Goal: Task Accomplishment & Management: Use online tool/utility

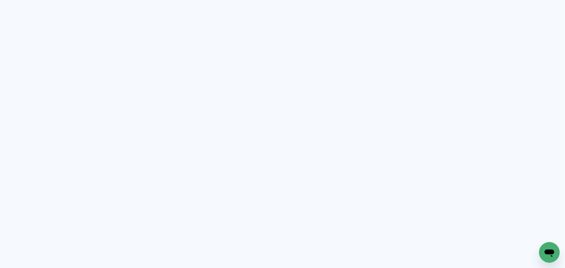
click at [8, 33] on neon-animated-pages "Prosite Website + Landing pages Proof Sistema de seleção e venda de fotos Desig…" at bounding box center [282, 134] width 565 height 268
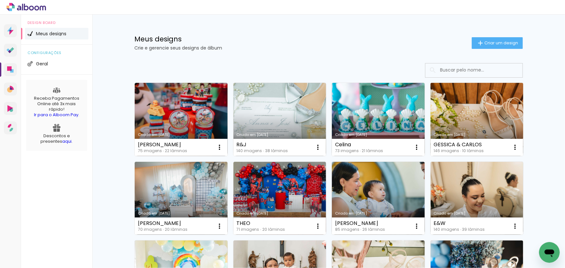
click at [468, 90] on link "Criado em [DATE]" at bounding box center [476, 119] width 93 height 73
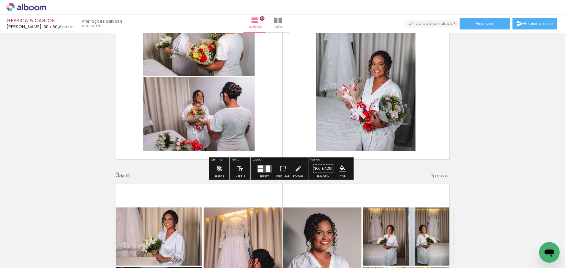
scroll to position [265, 0]
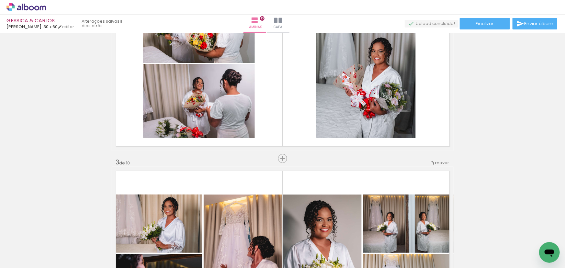
click at [24, 248] on input "Todas as fotos" at bounding box center [18, 248] width 25 height 5
click at [0, 0] on slot "Não utilizadas" at bounding box center [0, 0] width 0 height 0
type input "Não utilizadas"
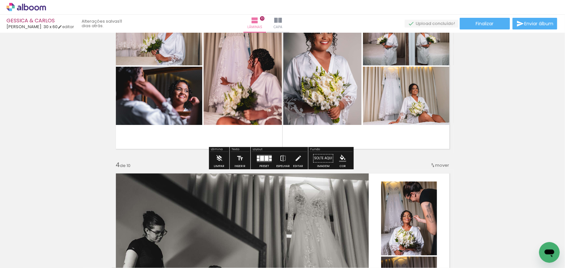
scroll to position [529, 0]
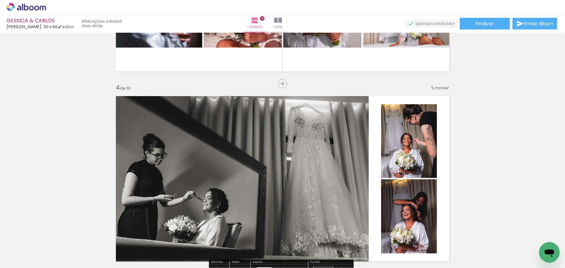
click at [26, 253] on input "Não utilizadas" at bounding box center [18, 253] width 25 height 5
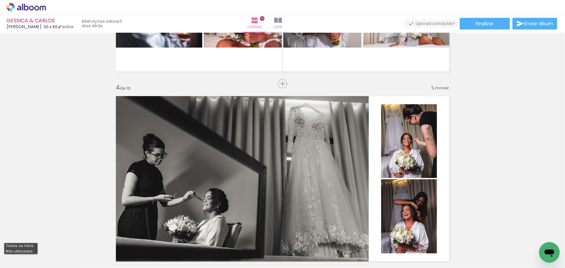
click at [0, 0] on slot "Não utilizadas" at bounding box center [0, 0] width 0 height 0
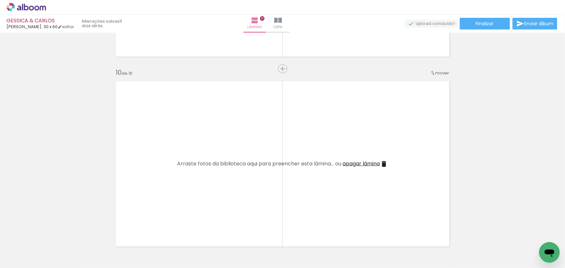
scroll to position [1625, 0]
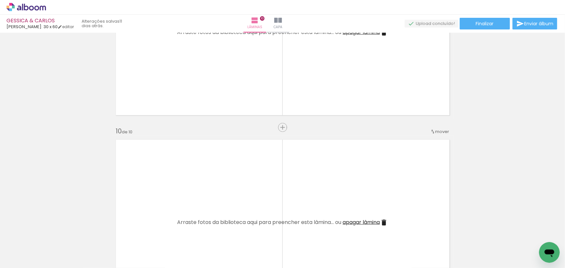
click at [352, 220] on span "apagar lâmina" at bounding box center [361, 221] width 37 height 7
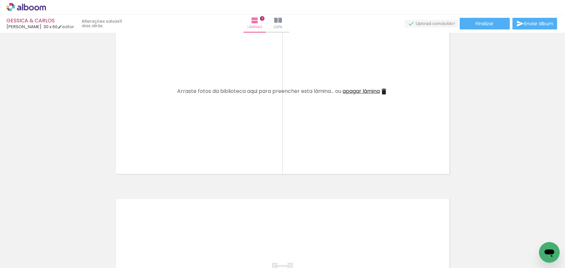
click at [359, 93] on span "apagar lâmina" at bounding box center [361, 90] width 37 height 7
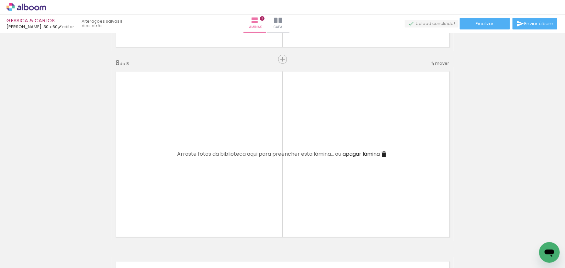
scroll to position [1288, 0]
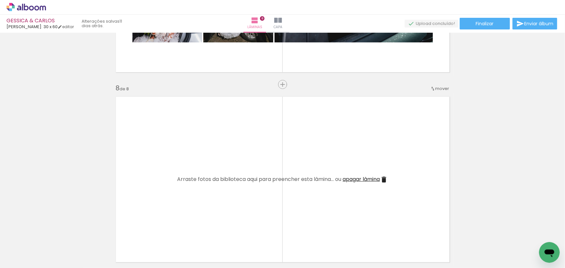
drag, startPoint x: 347, startPoint y: 185, endPoint x: 348, endPoint y: 181, distance: 3.3
click at [347, 185] on quentale-layouter at bounding box center [283, 180] width 342 height 174
click at [348, 181] on span "apagar lâmina" at bounding box center [361, 178] width 37 height 7
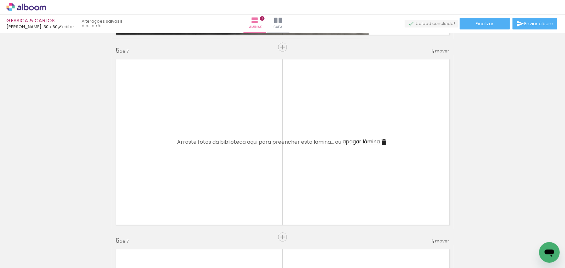
scroll to position [730, 0]
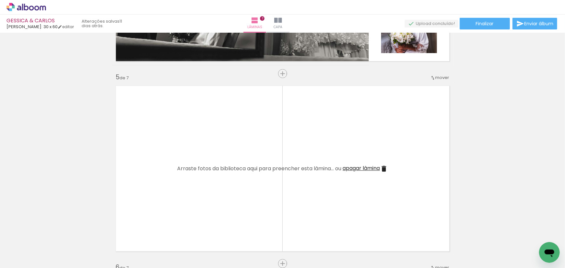
click at [349, 167] on span "apagar lâmina" at bounding box center [361, 167] width 37 height 7
